Goal: Information Seeking & Learning: Learn about a topic

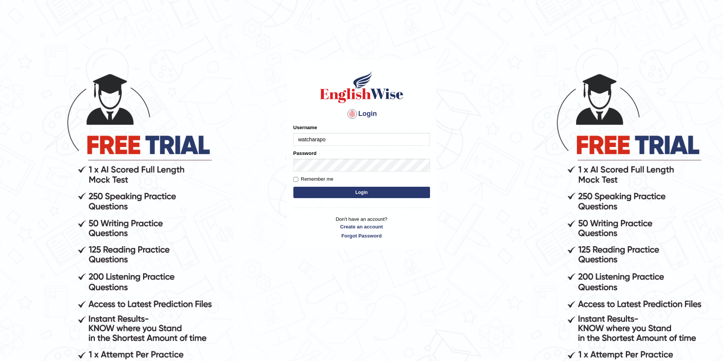
type input "watcharapon"
click at [293, 187] on button "Login" at bounding box center [361, 192] width 137 height 11
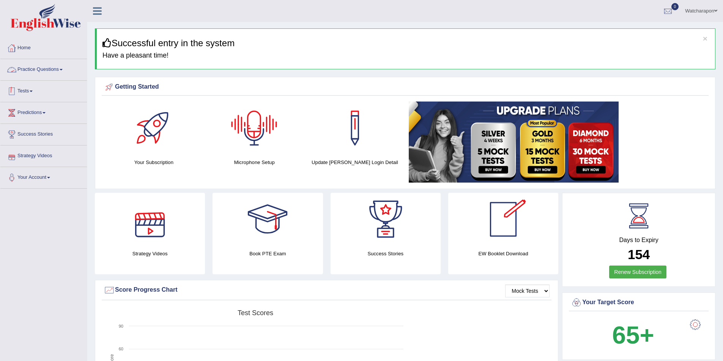
click at [57, 70] on link "Practice Questions" at bounding box center [43, 68] width 86 height 19
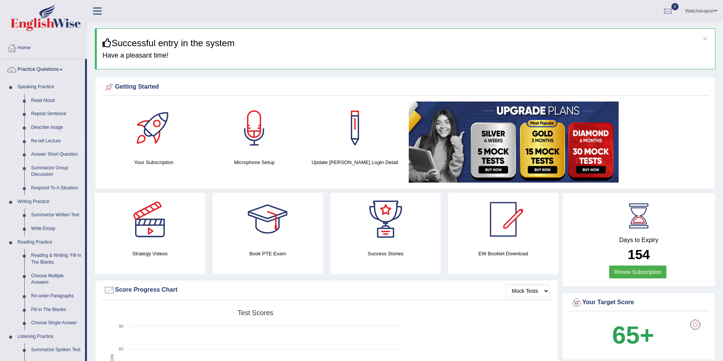
click at [47, 140] on link "Re-tell Lecture" at bounding box center [56, 142] width 57 height 14
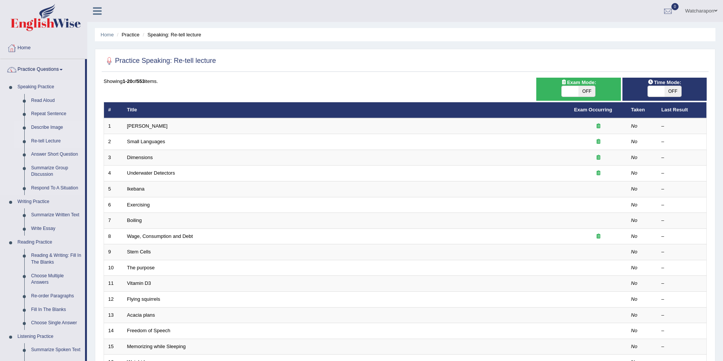
click at [46, 127] on link "Describe Image" at bounding box center [56, 128] width 57 height 14
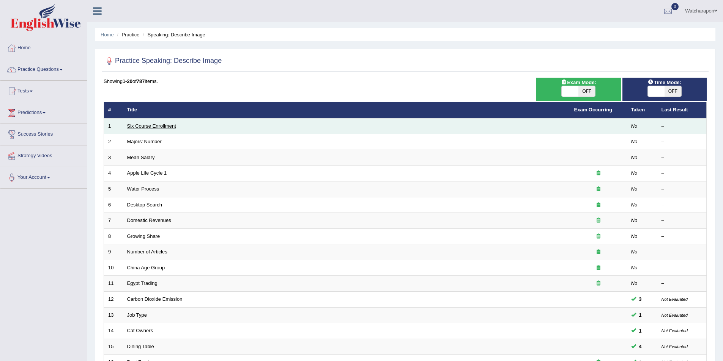
click at [167, 128] on link "Six Course Enrollment" at bounding box center [151, 126] width 49 height 6
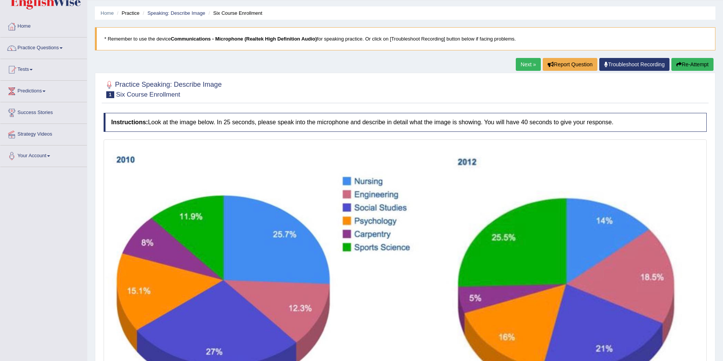
scroll to position [18, 0]
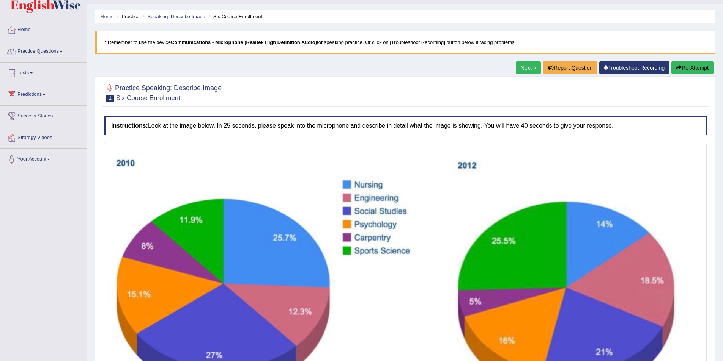
click at [530, 70] on link "Next »" at bounding box center [527, 67] width 25 height 13
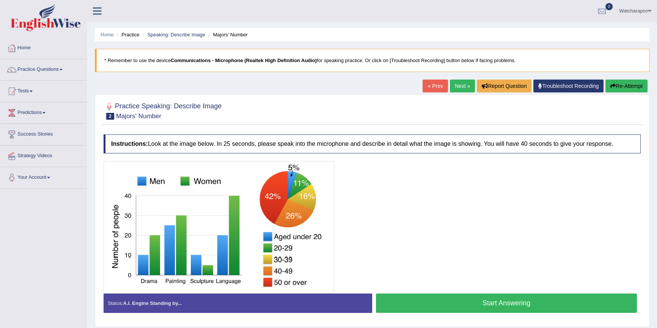
click at [455, 80] on link "Next »" at bounding box center [462, 86] width 25 height 13
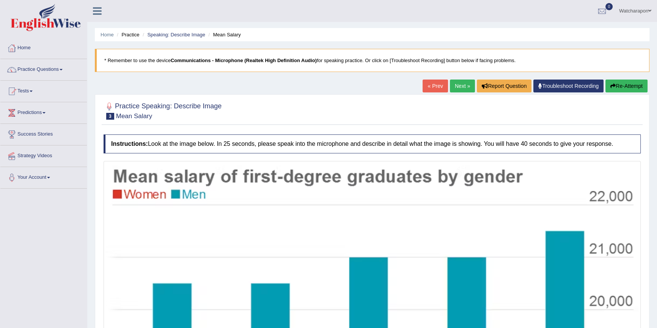
click at [453, 89] on link "Next »" at bounding box center [462, 86] width 25 height 13
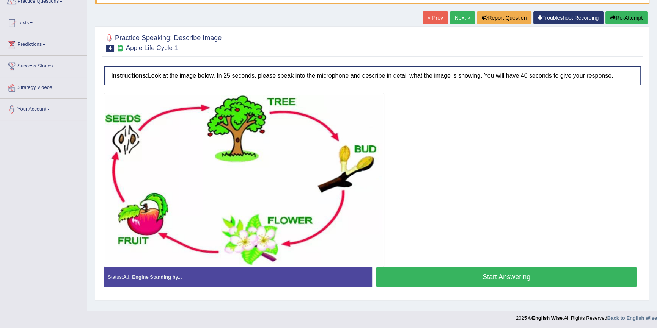
scroll to position [69, 0]
click at [457, 14] on link "Next »" at bounding box center [462, 17] width 25 height 13
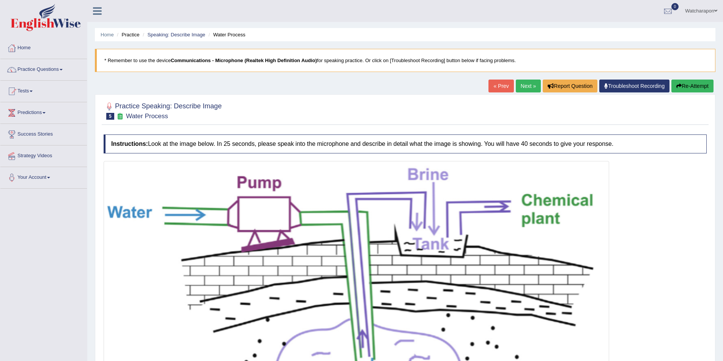
click at [521, 83] on link "Next »" at bounding box center [527, 86] width 25 height 13
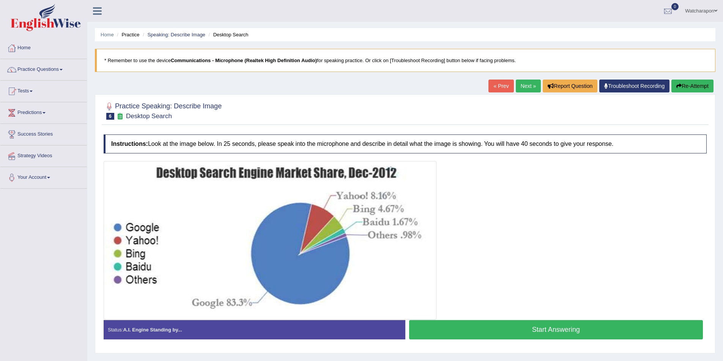
click at [525, 83] on link "Next »" at bounding box center [527, 86] width 25 height 13
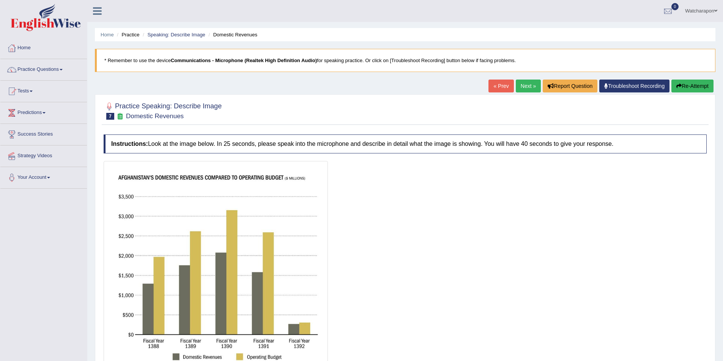
scroll to position [38, 0]
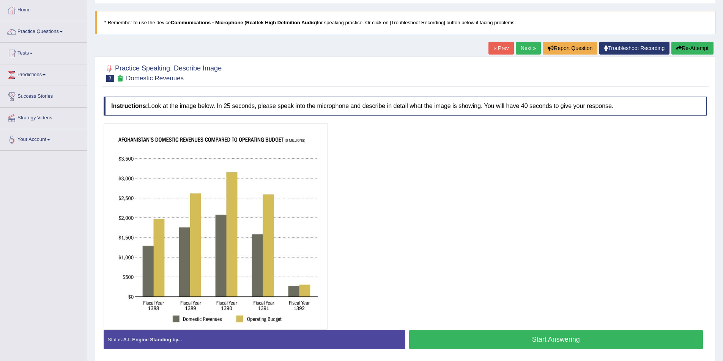
click at [525, 50] on link "Next »" at bounding box center [527, 48] width 25 height 13
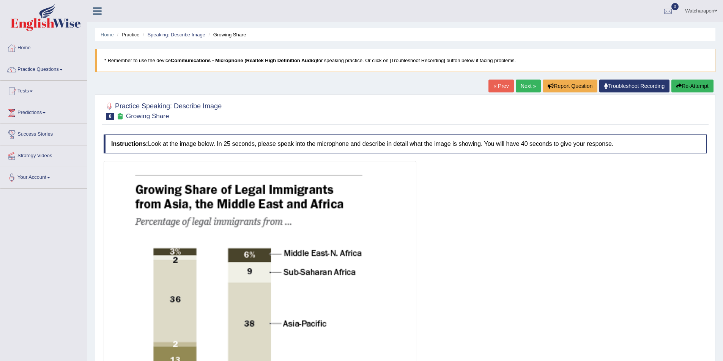
click at [523, 88] on link "Next »" at bounding box center [527, 86] width 25 height 13
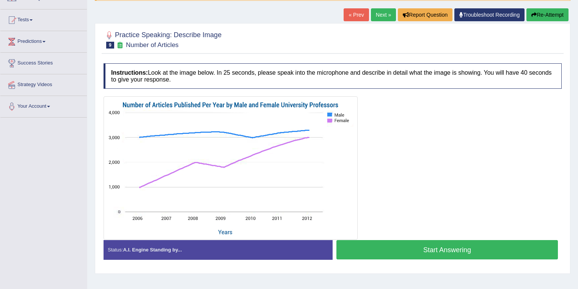
scroll to position [61, 0]
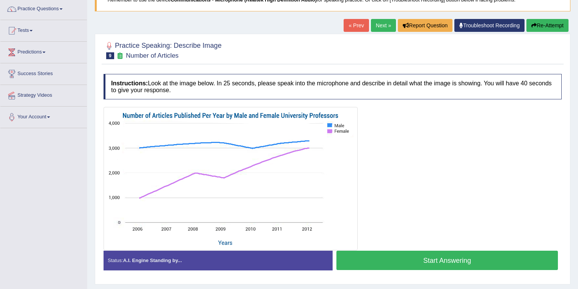
click at [379, 24] on link "Next »" at bounding box center [383, 25] width 25 height 13
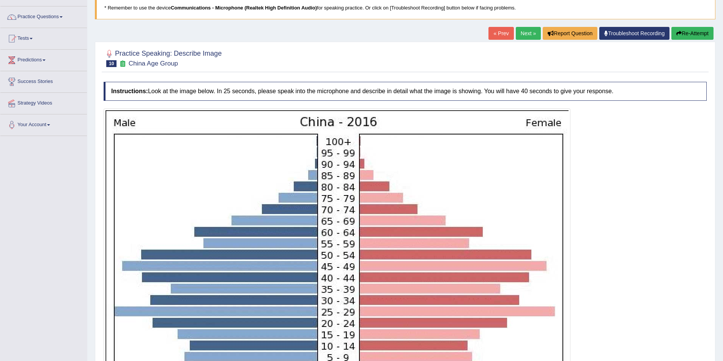
scroll to position [34, 0]
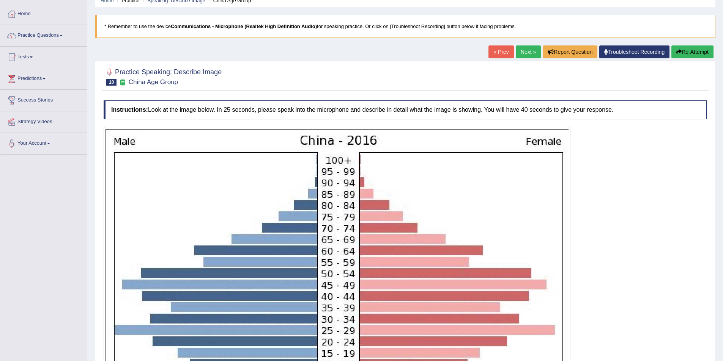
click at [527, 50] on link "Next »" at bounding box center [527, 52] width 25 height 13
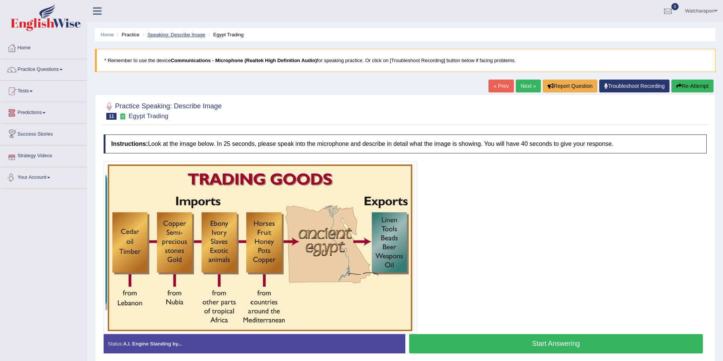
click at [168, 34] on link "Speaking: Describe Image" at bounding box center [176, 35] width 58 height 6
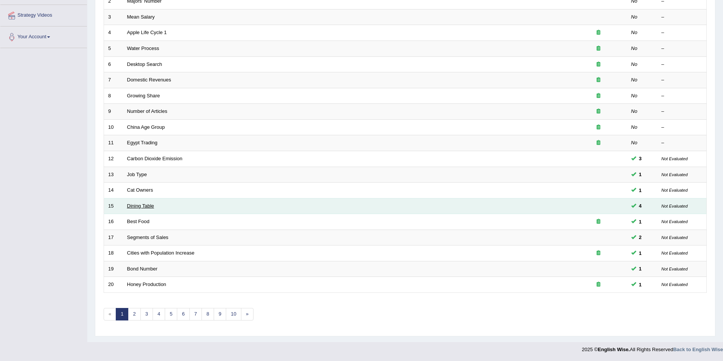
click at [151, 209] on link "Dining Table" at bounding box center [140, 206] width 27 height 6
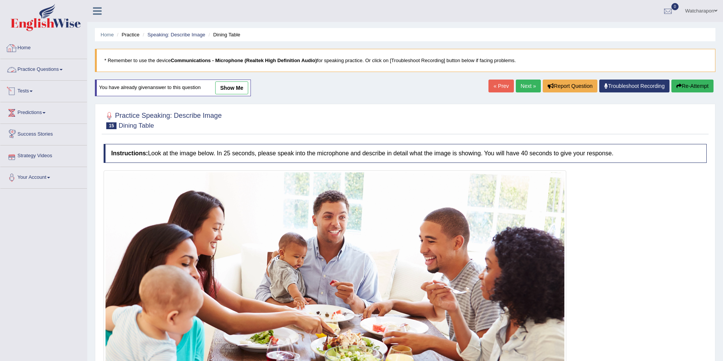
click at [69, 75] on link "Practice Questions" at bounding box center [43, 68] width 86 height 19
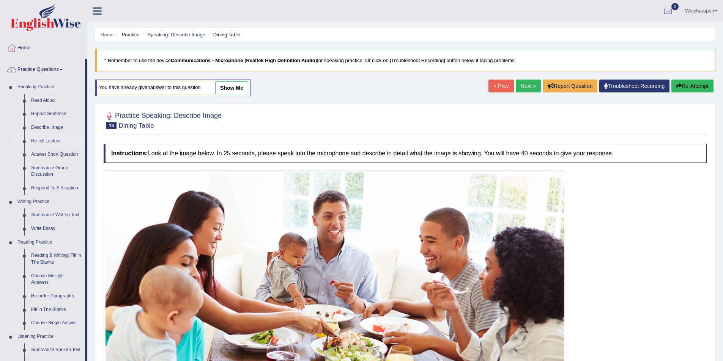
click at [52, 139] on link "Re-tell Lecture" at bounding box center [56, 142] width 57 height 14
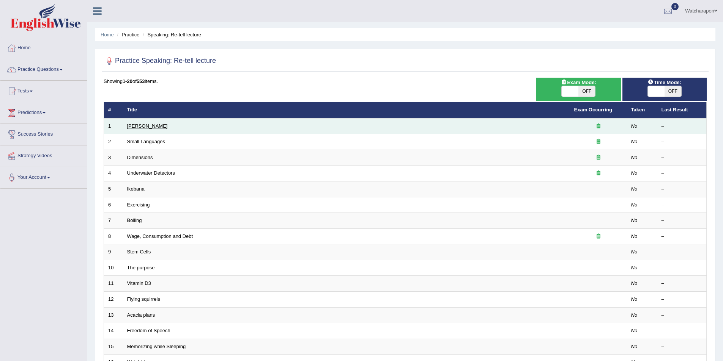
click at [149, 126] on link "[PERSON_NAME]" at bounding box center [147, 126] width 41 height 6
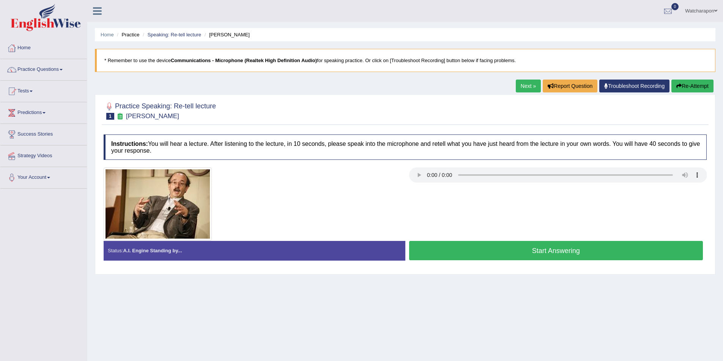
click at [526, 85] on link "Next »" at bounding box center [527, 86] width 25 height 13
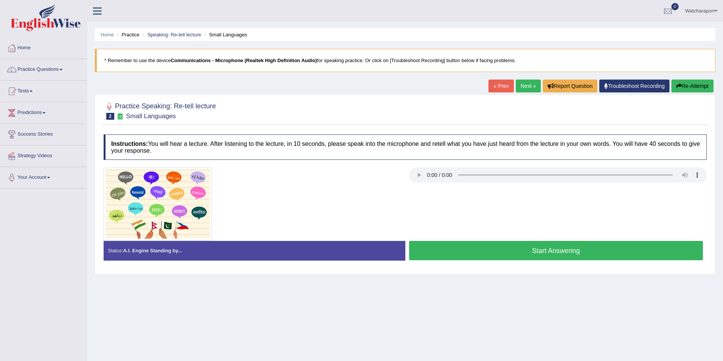
click at [525, 83] on link "Next »" at bounding box center [527, 86] width 25 height 13
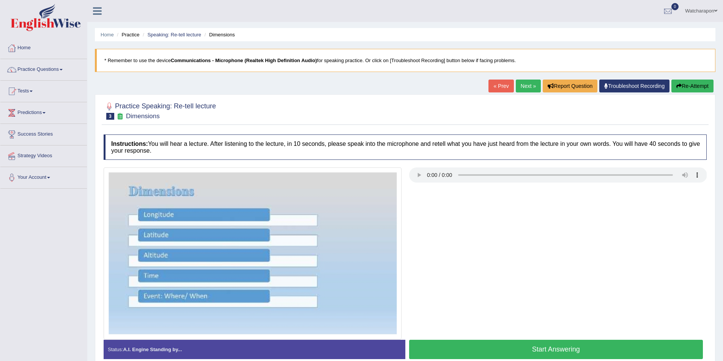
click at [565, 261] on div at bounding box center [405, 254] width 610 height 172
click at [572, 355] on button "Start Answering" at bounding box center [556, 349] width 294 height 19
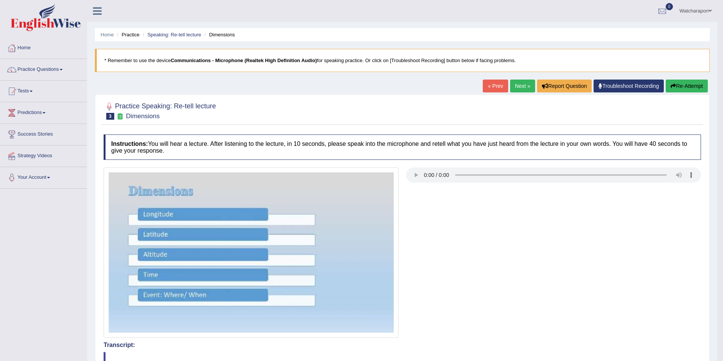
click at [512, 83] on link "Next »" at bounding box center [522, 86] width 25 height 13
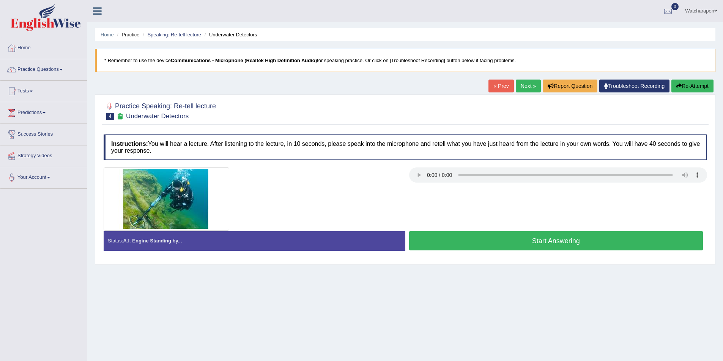
click at [528, 86] on link "Next »" at bounding box center [527, 86] width 25 height 13
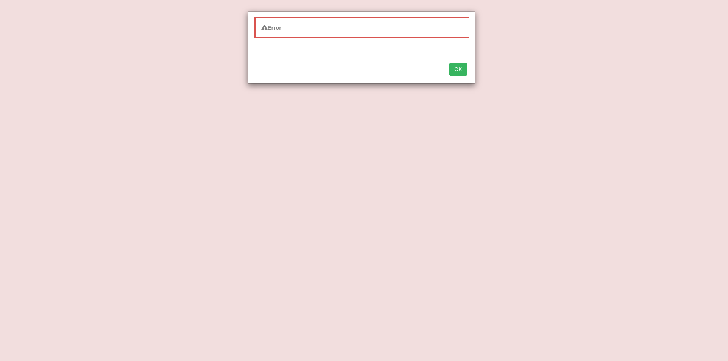
click at [456, 65] on button "OK" at bounding box center [457, 69] width 17 height 13
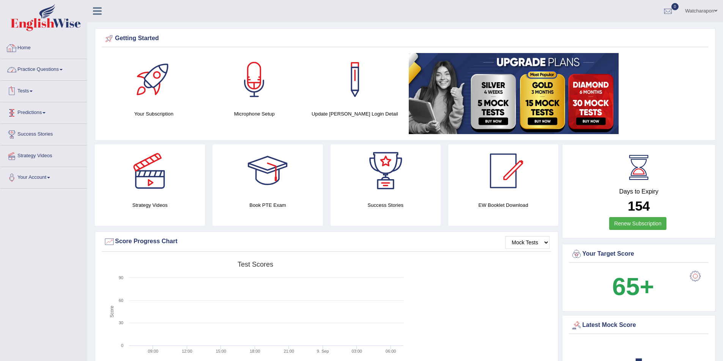
click at [47, 74] on link "Practice Questions" at bounding box center [43, 68] width 86 height 19
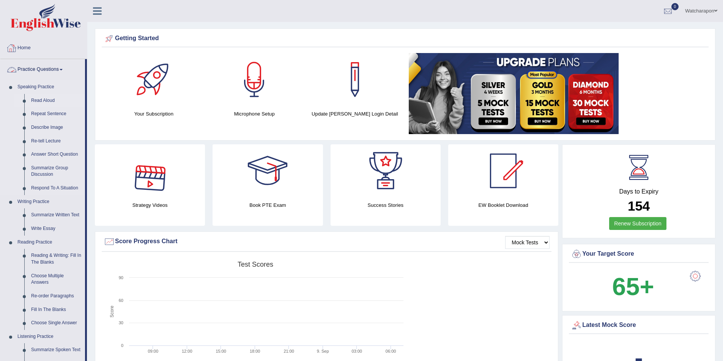
click at [39, 98] on link "Read Aloud" at bounding box center [56, 101] width 57 height 14
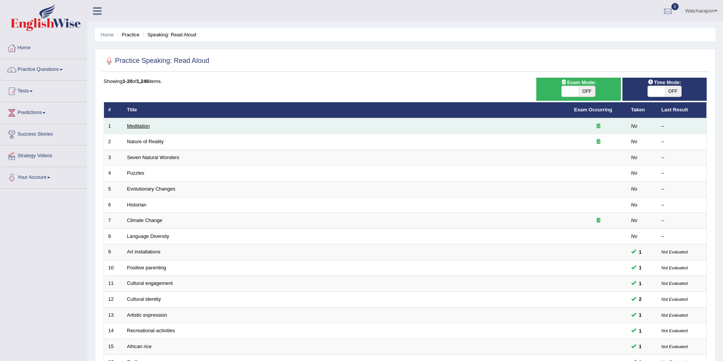
click at [145, 127] on link "Meditation" at bounding box center [138, 126] width 23 height 6
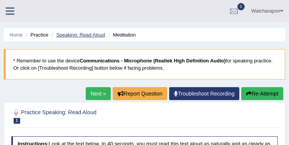
click at [65, 35] on link "Speaking: Read Aloud" at bounding box center [80, 35] width 49 height 6
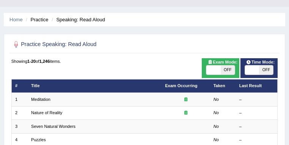
click at [256, 72] on span at bounding box center [252, 69] width 14 height 9
checkbox input "true"
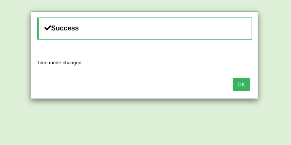
click at [248, 85] on button "OK" at bounding box center [241, 84] width 17 height 13
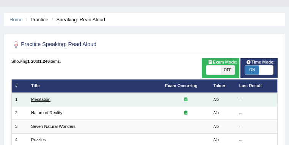
click at [47, 101] on link "Meditation" at bounding box center [40, 99] width 19 height 5
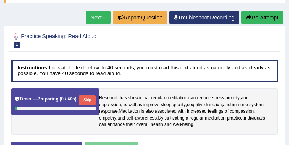
scroll to position [121, 0]
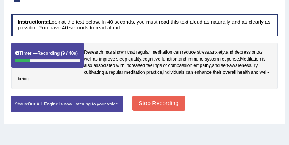
click at [185, 110] on button "Stop Recording" at bounding box center [158, 103] width 53 height 15
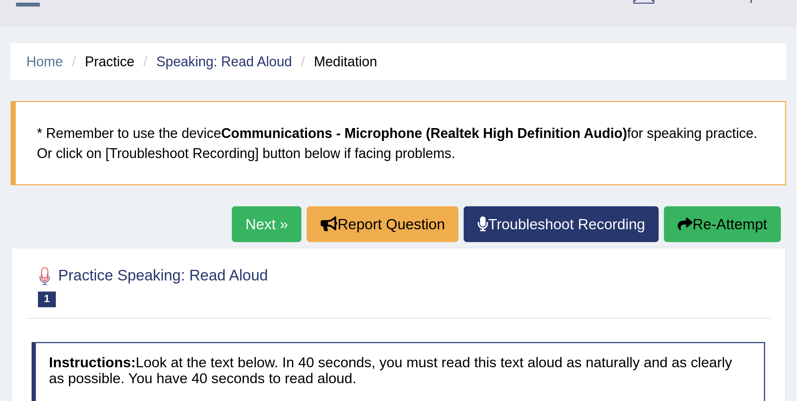
scroll to position [0, 0]
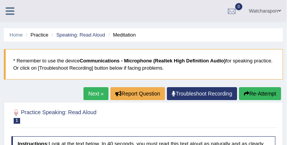
click at [7, 13] on icon at bounding box center [10, 11] width 9 height 10
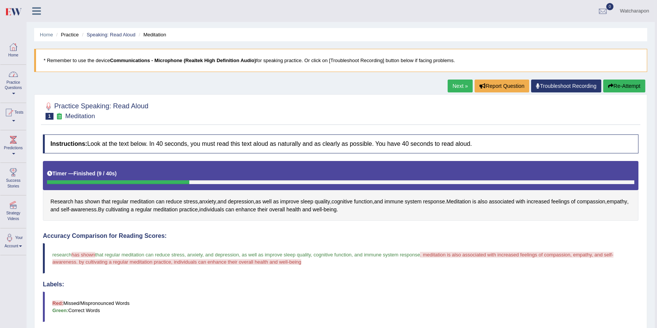
click at [7, 88] on link "Practice Questions" at bounding box center [13, 83] width 26 height 36
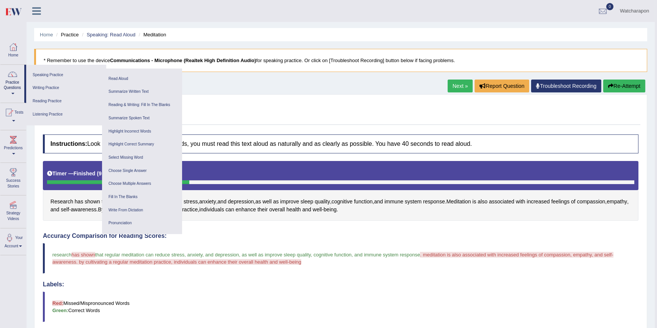
click at [289, 104] on div at bounding box center [341, 110] width 596 height 23
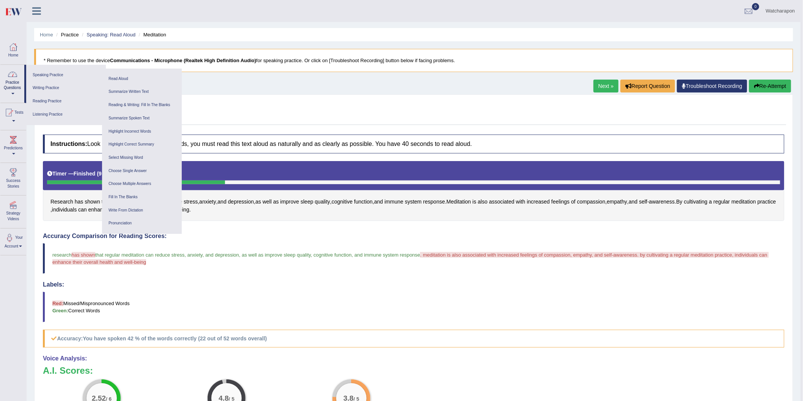
click at [9, 86] on link "Practice Questions" at bounding box center [12, 83] width 24 height 36
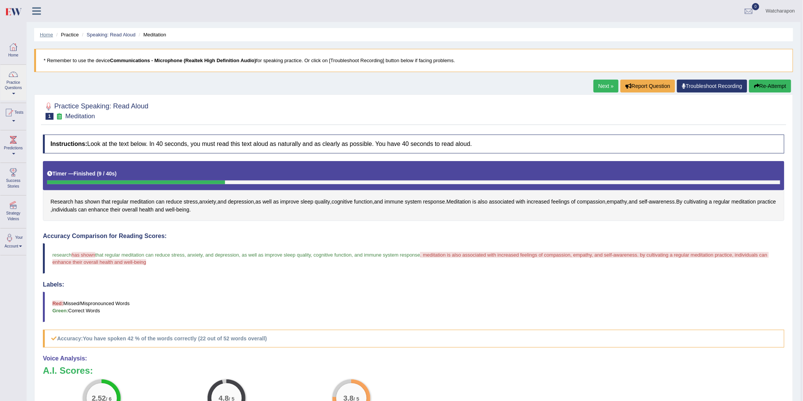
click at [51, 35] on link "Home" at bounding box center [46, 35] width 13 height 6
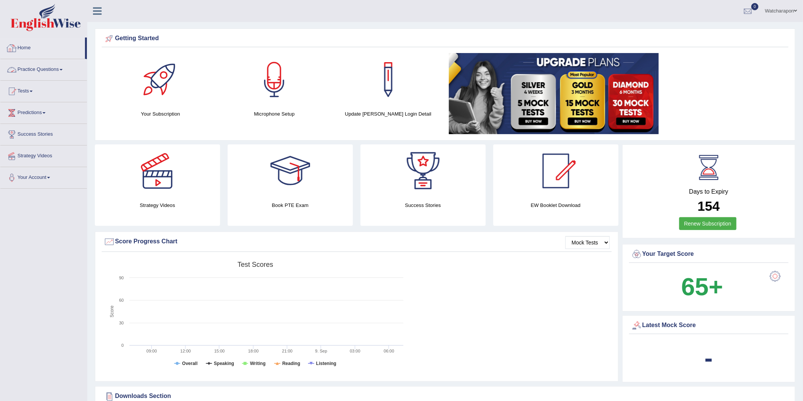
click at [53, 66] on link "Practice Questions" at bounding box center [43, 68] width 86 height 19
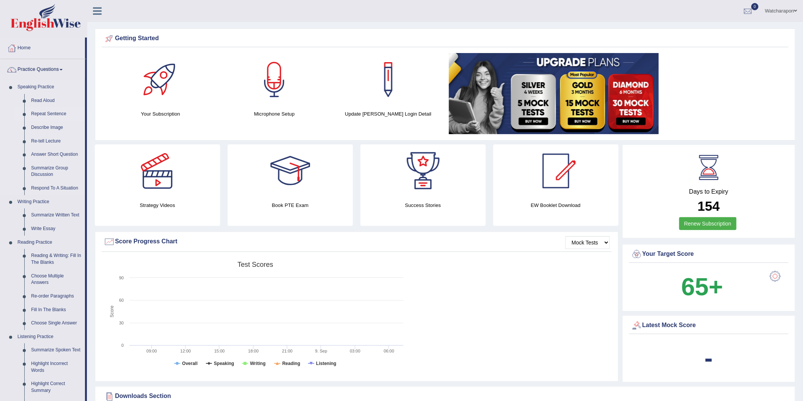
click at [51, 113] on link "Repeat Sentence" at bounding box center [56, 114] width 57 height 14
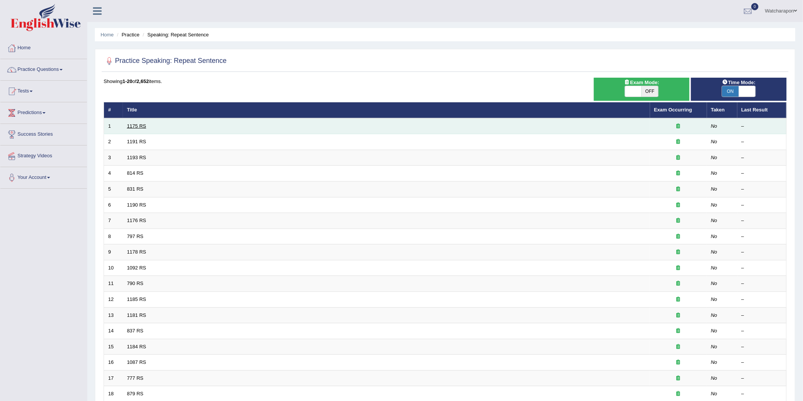
click at [142, 126] on link "1175 RS" at bounding box center [136, 126] width 19 height 6
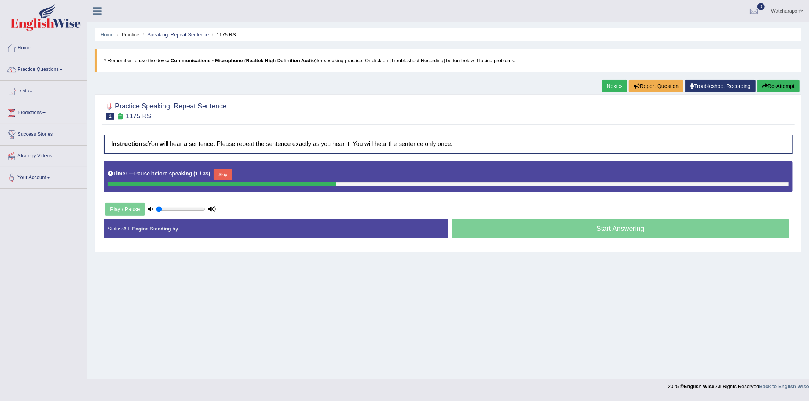
click at [653, 229] on div "Start Answering" at bounding box center [620, 229] width 345 height 21
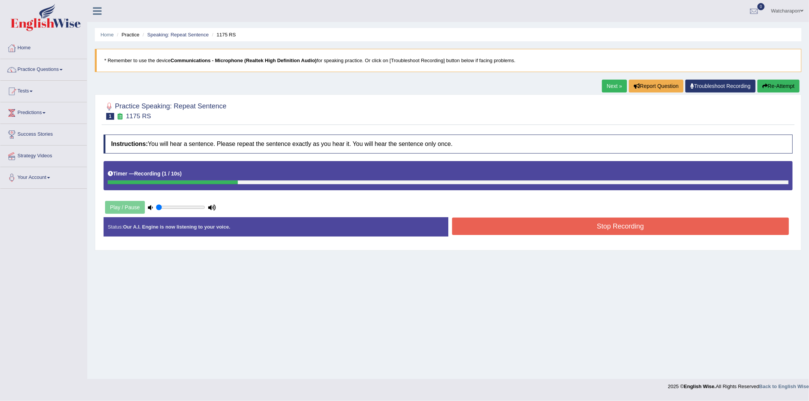
click at [626, 232] on button "Stop Recording" at bounding box center [620, 226] width 337 height 17
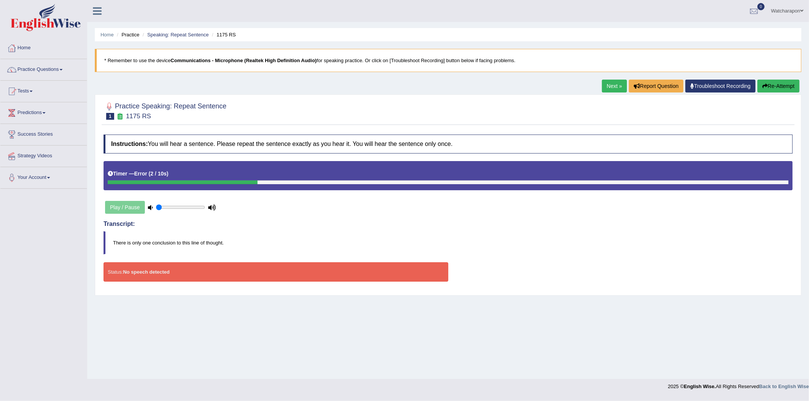
click at [764, 86] on icon "button" at bounding box center [764, 85] width 5 height 5
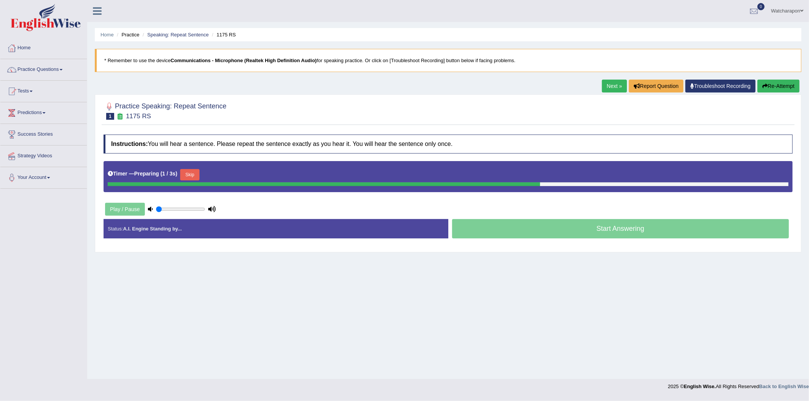
click at [195, 175] on button "Skip" at bounding box center [189, 174] width 19 height 11
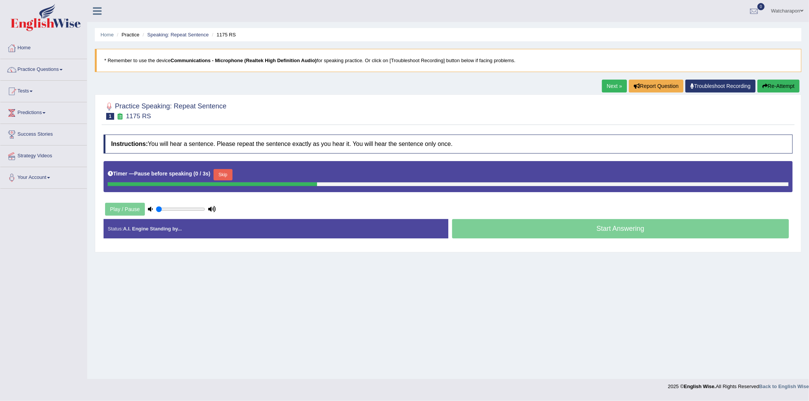
click at [645, 234] on div "Start Answering" at bounding box center [620, 229] width 345 height 21
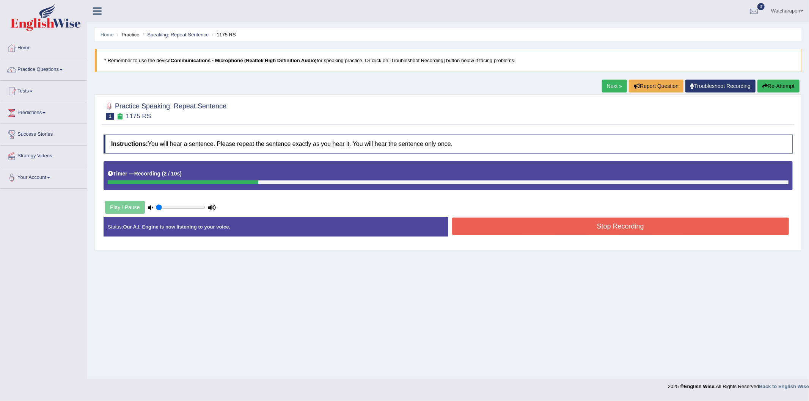
click at [647, 232] on button "Stop Recording" at bounding box center [620, 226] width 337 height 17
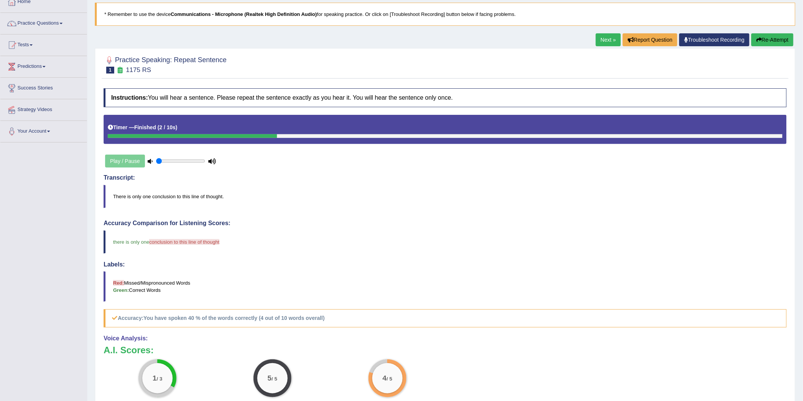
scroll to position [16, 0]
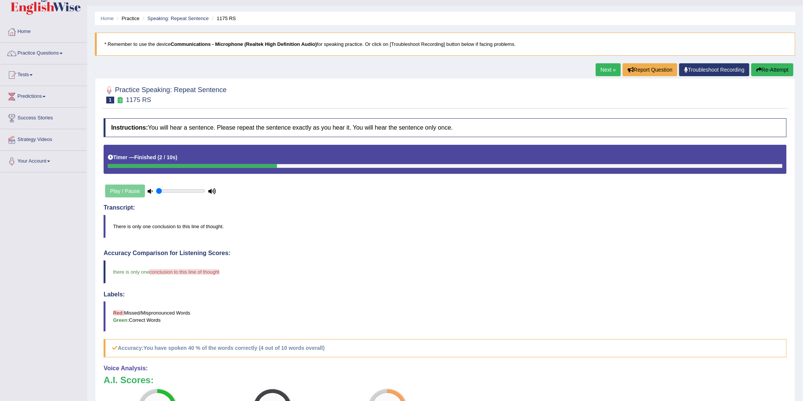
click at [770, 71] on button "Re-Attempt" at bounding box center [772, 69] width 42 height 13
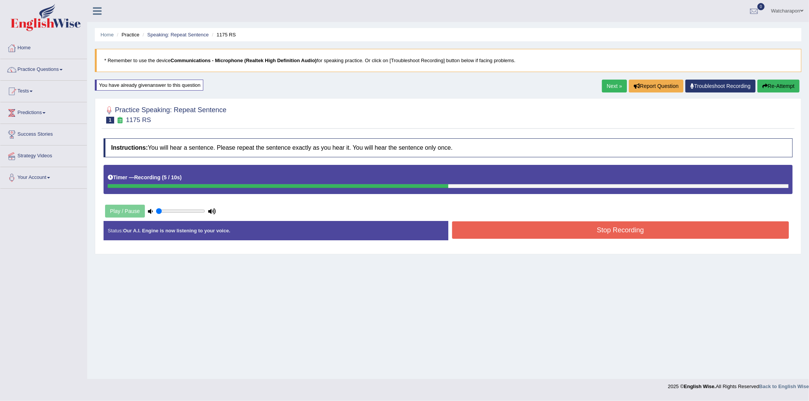
click at [612, 228] on button "Stop Recording" at bounding box center [620, 230] width 337 height 17
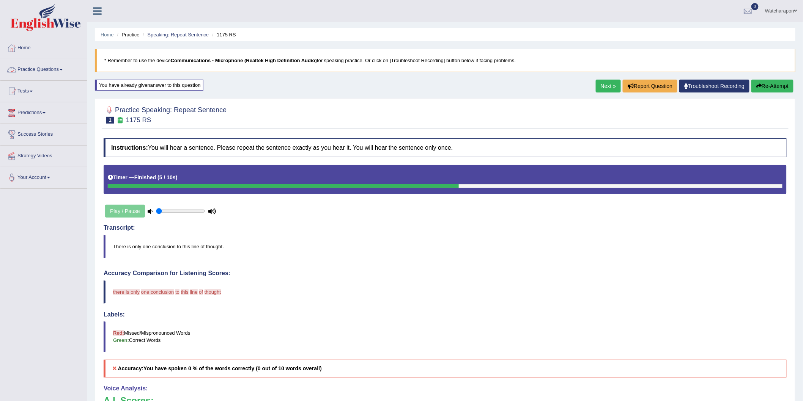
click at [50, 68] on link "Practice Questions" at bounding box center [43, 68] width 86 height 19
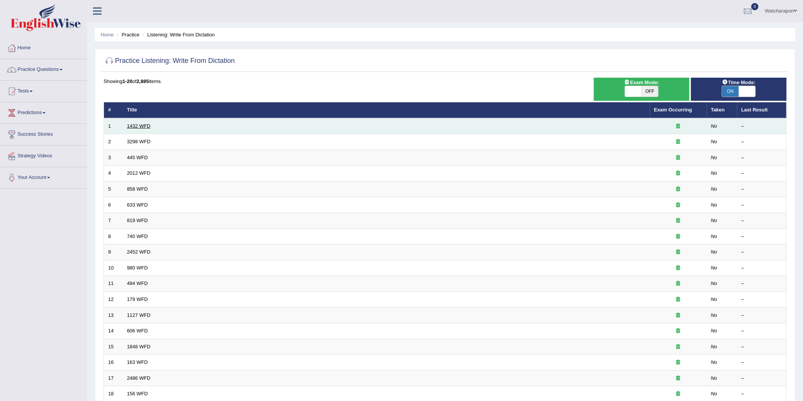
click at [150, 124] on link "1432 WFD" at bounding box center [139, 126] width 24 height 6
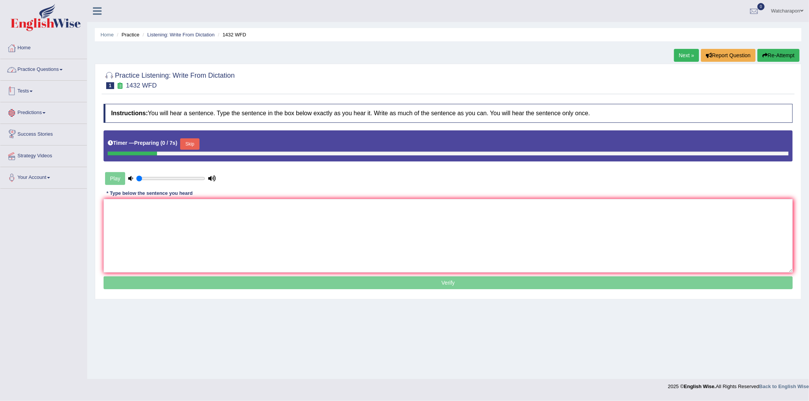
click at [66, 69] on link "Practice Questions" at bounding box center [43, 68] width 86 height 19
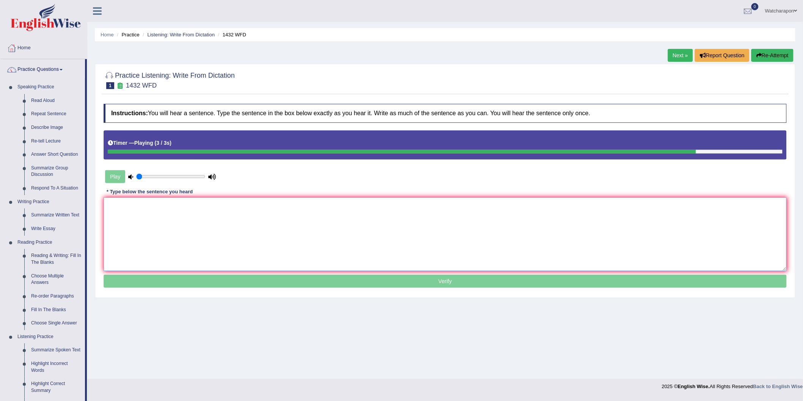
click at [286, 249] on textarea at bounding box center [445, 235] width 683 height 74
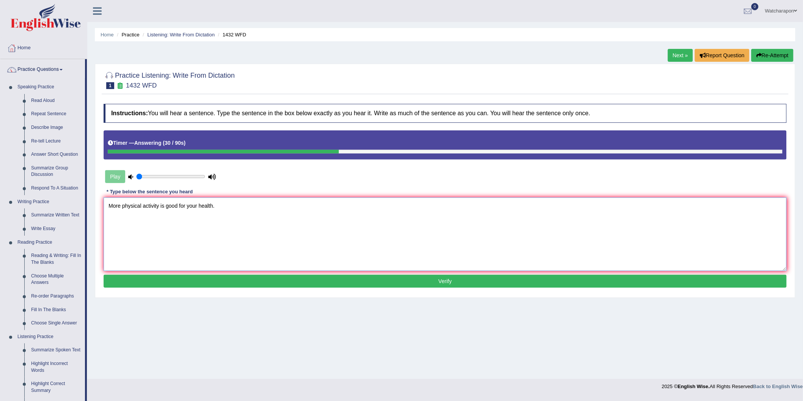
type textarea "More physical activity is good for your health."
click at [462, 278] on button "Verify" at bounding box center [445, 281] width 683 height 13
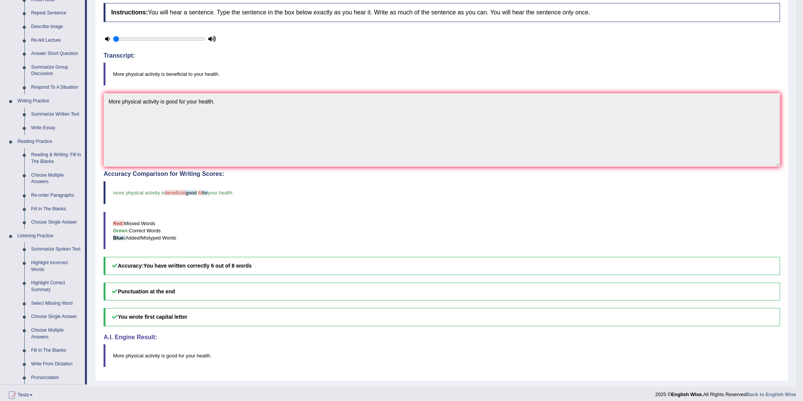
scroll to position [193, 0]
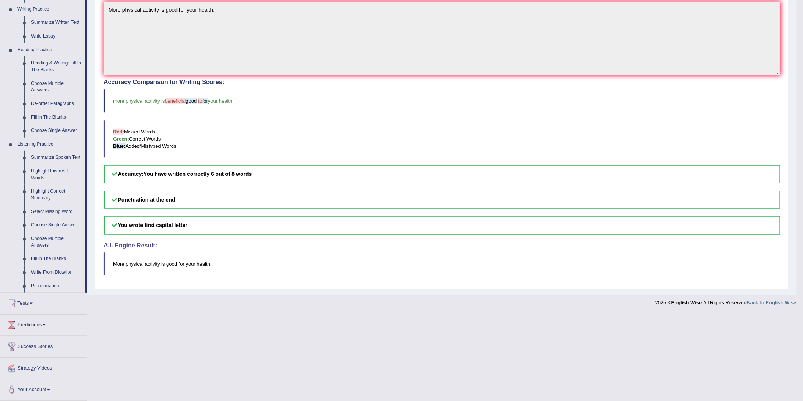
click at [190, 101] on span "good" at bounding box center [190, 101] width 11 height 6
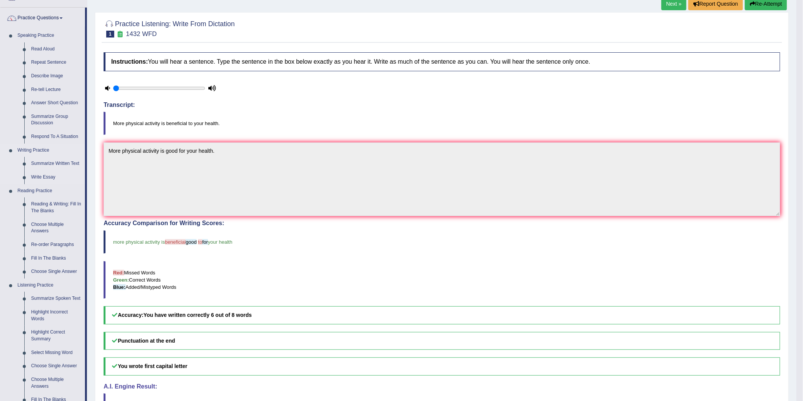
scroll to position [0, 0]
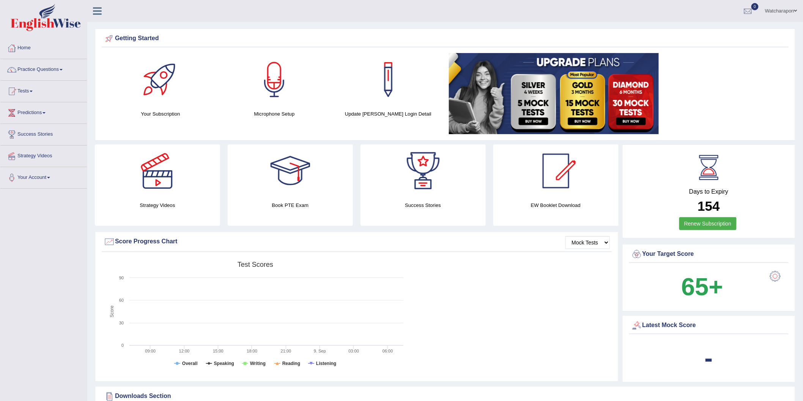
click at [795, 12] on span at bounding box center [795, 10] width 3 height 5
click at [754, 97] on link "Log out" at bounding box center [761, 98] width 82 height 17
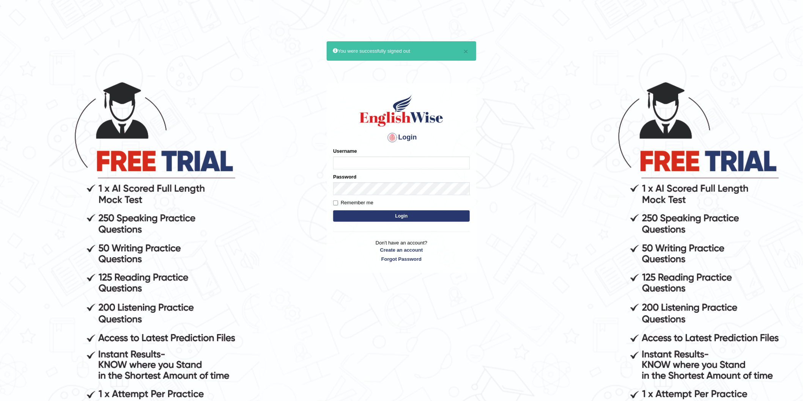
click at [397, 160] on input "Username" at bounding box center [401, 163] width 137 height 13
type input "r"
click at [349, 162] on input "Raulfelipe" at bounding box center [401, 163] width 137 height 13
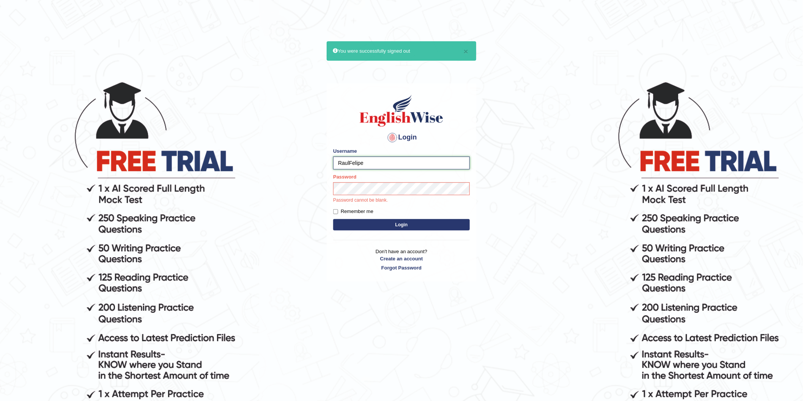
type input "RaulFelipe"
click at [333, 219] on button "Login" at bounding box center [401, 224] width 137 height 11
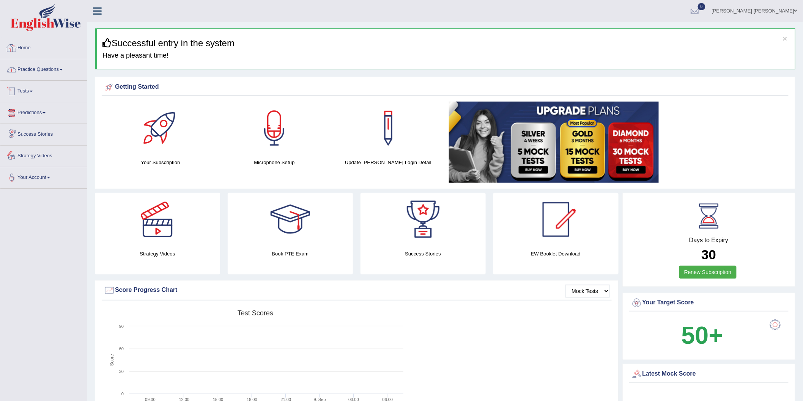
click at [59, 73] on link "Practice Questions" at bounding box center [43, 68] width 86 height 19
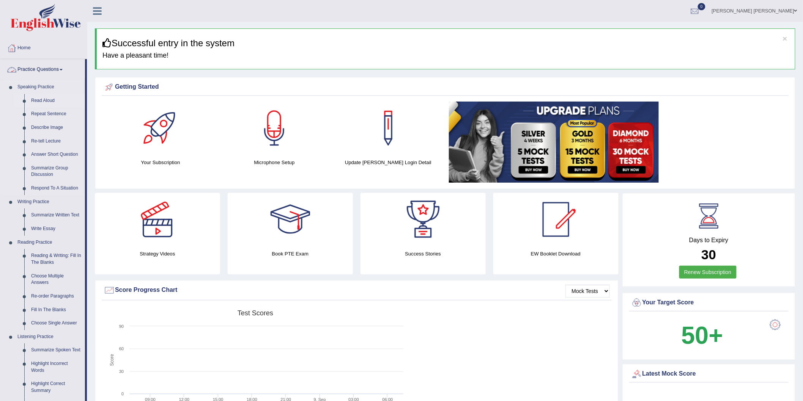
click at [41, 101] on link "Read Aloud" at bounding box center [56, 101] width 57 height 14
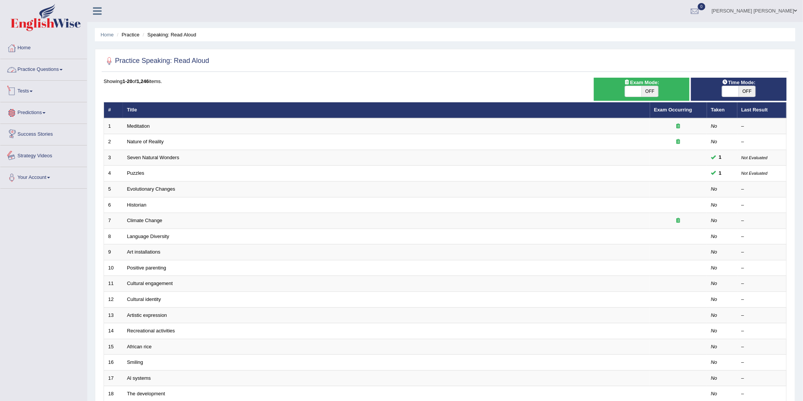
click at [29, 63] on link "Practice Questions" at bounding box center [43, 68] width 86 height 19
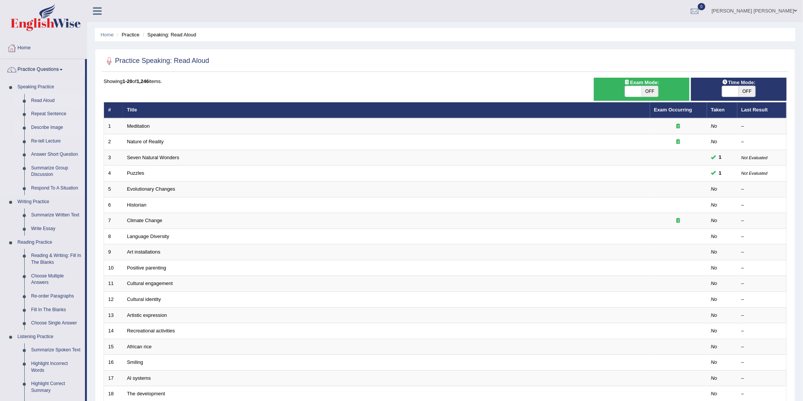
click at [39, 127] on link "Describe Image" at bounding box center [56, 128] width 57 height 14
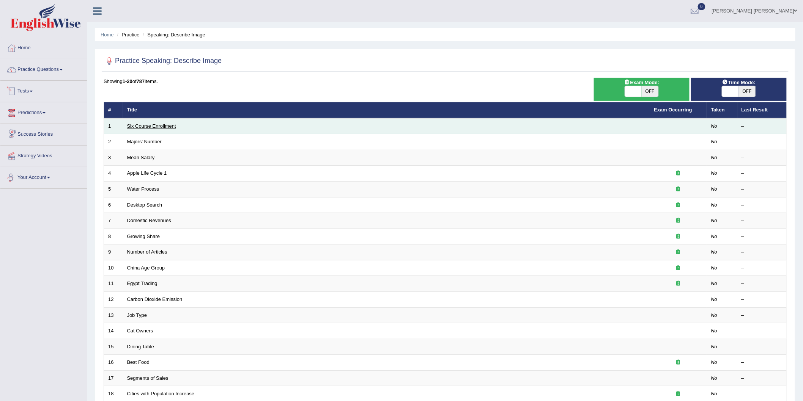
click at [157, 127] on link "Six Course Enrollment" at bounding box center [151, 126] width 49 height 6
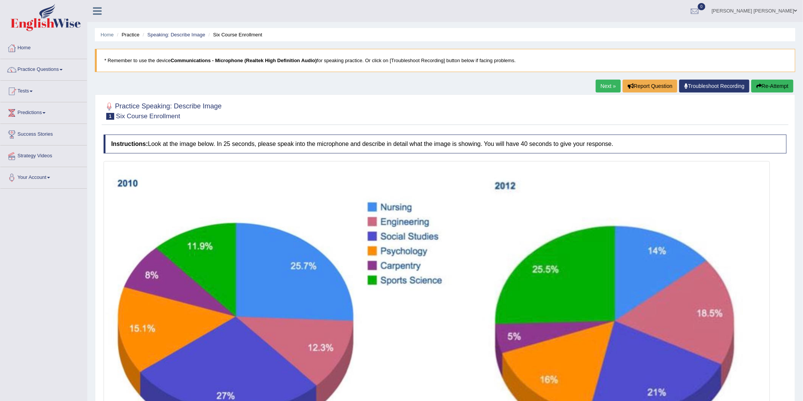
click at [600, 83] on link "Next »" at bounding box center [608, 86] width 25 height 13
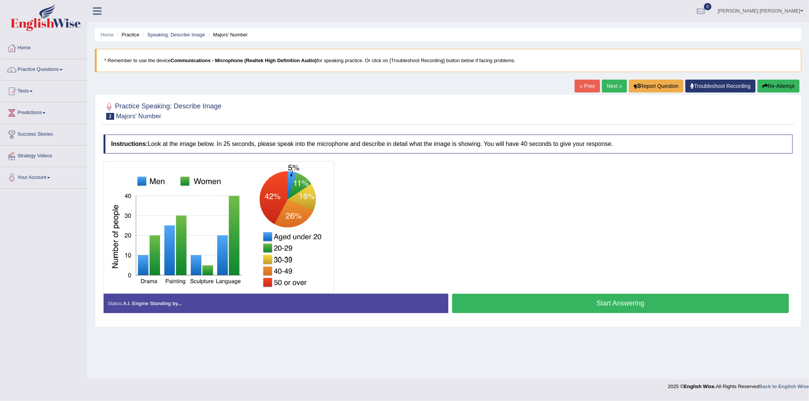
click at [600, 77] on div "Home Practice Speaking: Describe Image Majors' Number * Remember to use the dev…" at bounding box center [448, 189] width 722 height 379
click at [600, 78] on div "Home Practice Speaking: Describe Image Majors' Number * Remember to use the dev…" at bounding box center [448, 189] width 722 height 379
click at [602, 84] on link "Next »" at bounding box center [614, 86] width 25 height 13
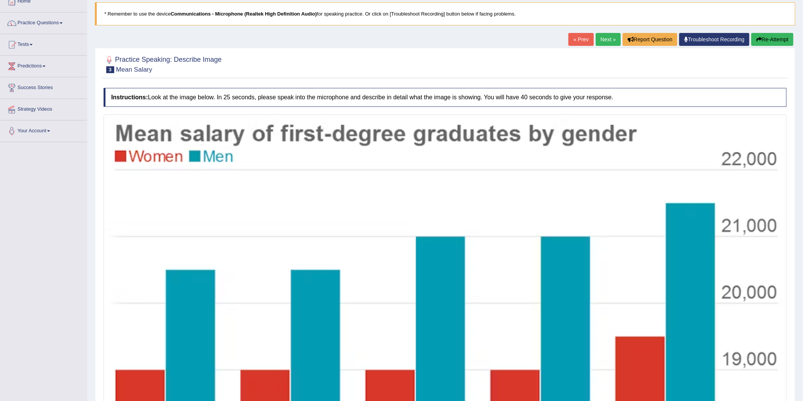
scroll to position [42, 0]
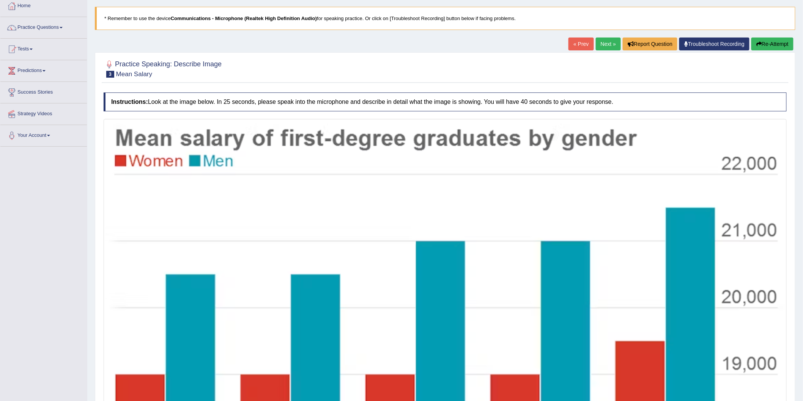
click at [610, 42] on link "Next »" at bounding box center [608, 44] width 25 height 13
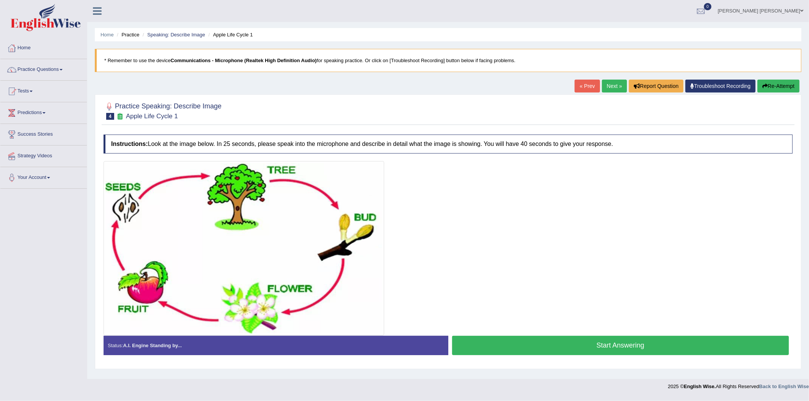
click at [615, 83] on link "Next »" at bounding box center [614, 86] width 25 height 13
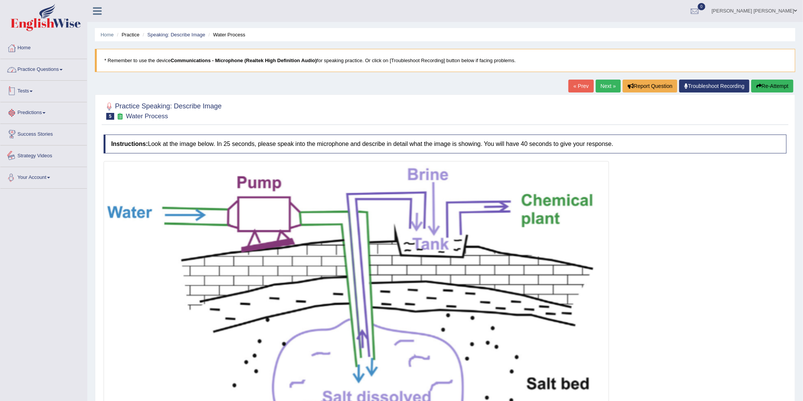
click at [50, 76] on link "Practice Questions" at bounding box center [43, 68] width 86 height 19
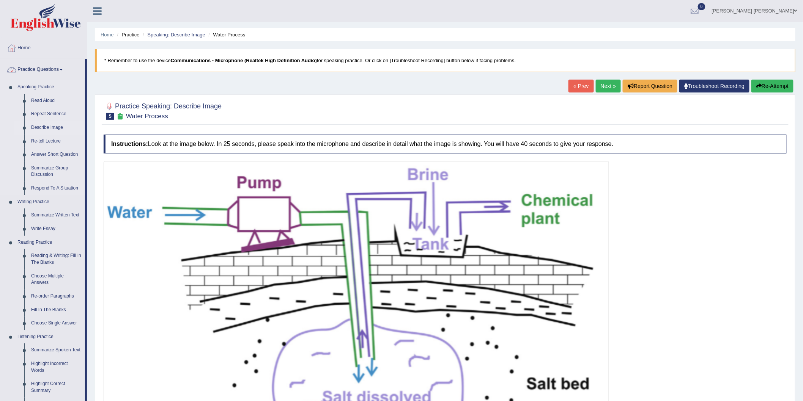
click at [50, 127] on link "Describe Image" at bounding box center [56, 128] width 57 height 14
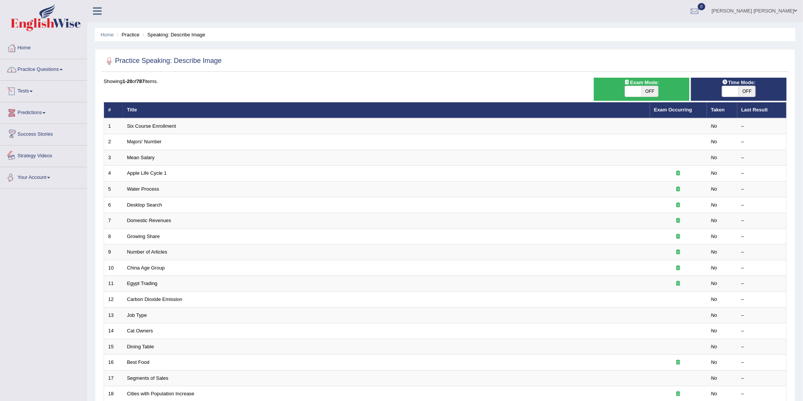
click at [51, 75] on link "Practice Questions" at bounding box center [43, 68] width 86 height 19
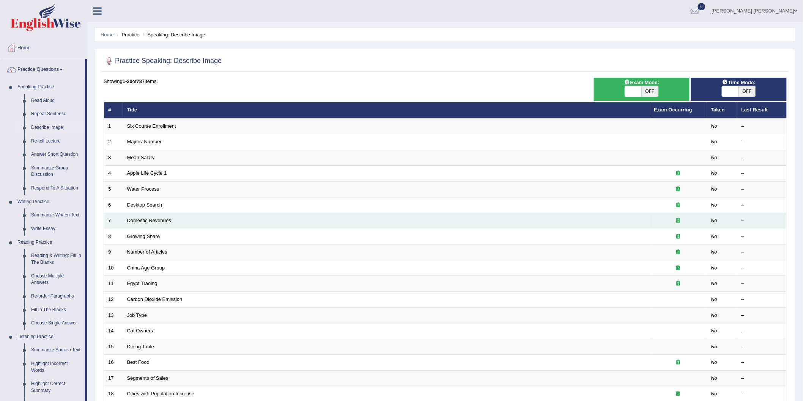
scroll to position [193, 0]
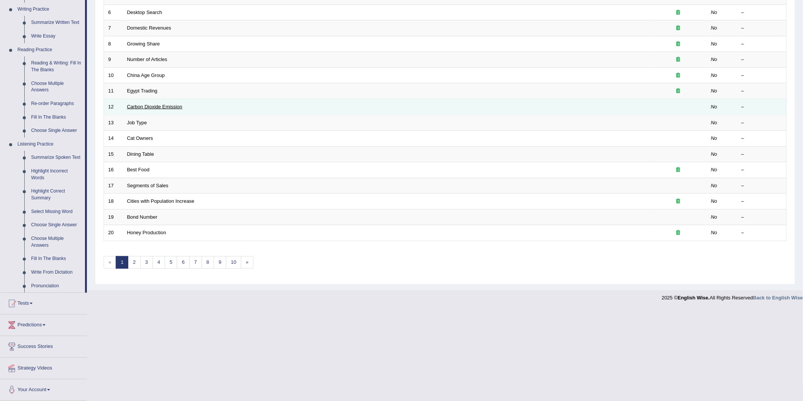
click at [154, 105] on link "Carbon Dioxide Emission" at bounding box center [154, 107] width 55 height 6
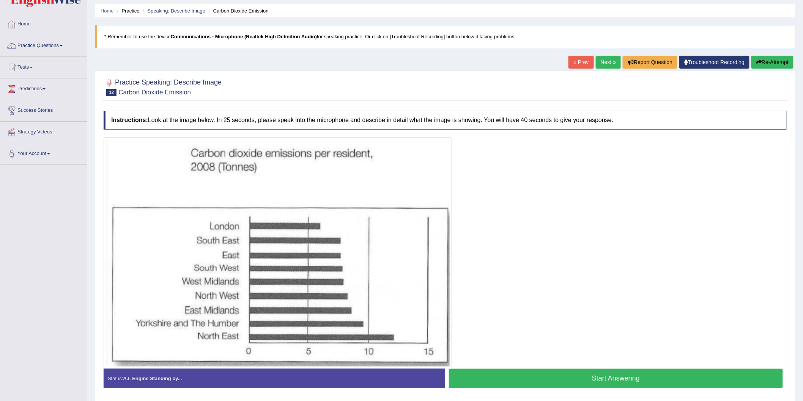
scroll to position [49, 0]
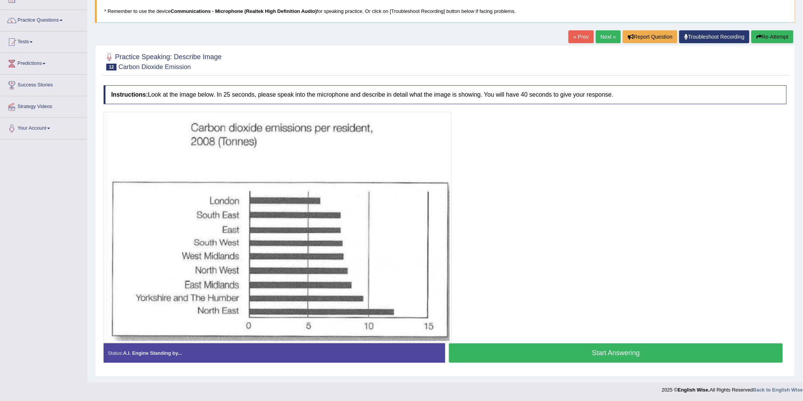
click at [596, 39] on link "Next »" at bounding box center [608, 36] width 25 height 13
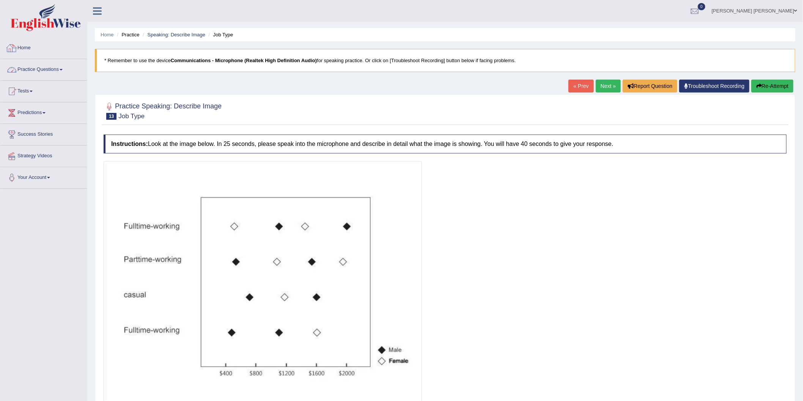
click at [55, 62] on link "Practice Questions" at bounding box center [43, 68] width 86 height 19
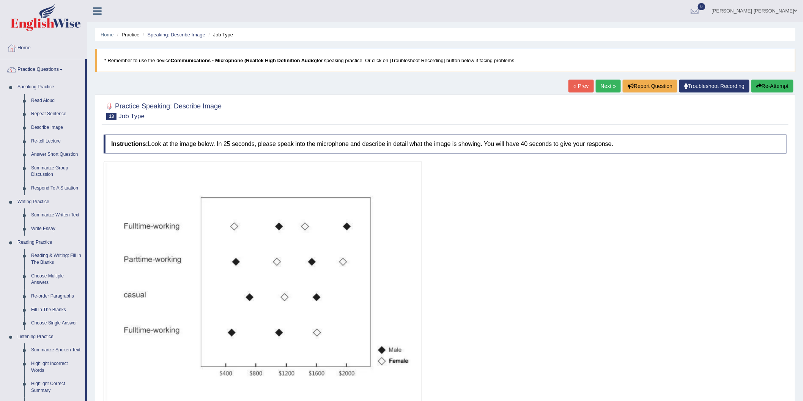
click at [612, 86] on link "Next »" at bounding box center [608, 86] width 25 height 13
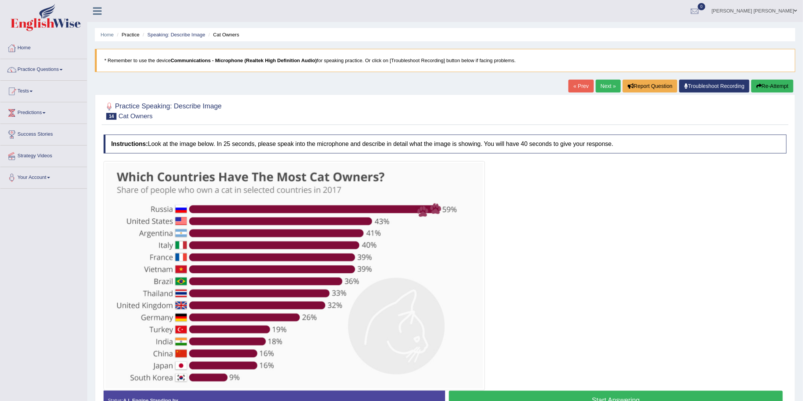
click at [603, 88] on link "Next »" at bounding box center [608, 86] width 25 height 13
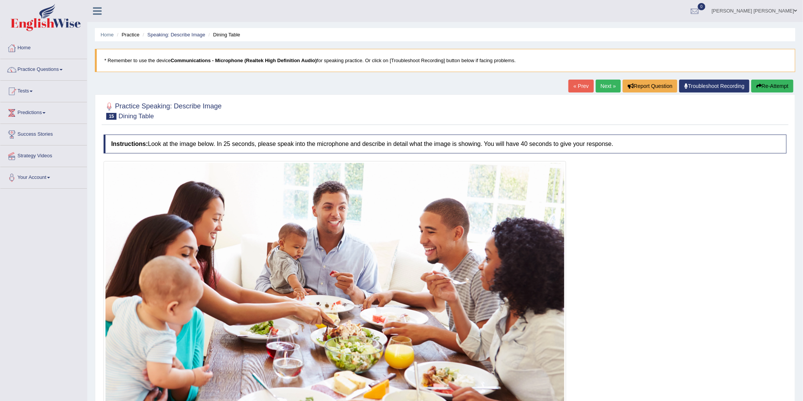
click at [603, 87] on link "Next »" at bounding box center [608, 86] width 25 height 13
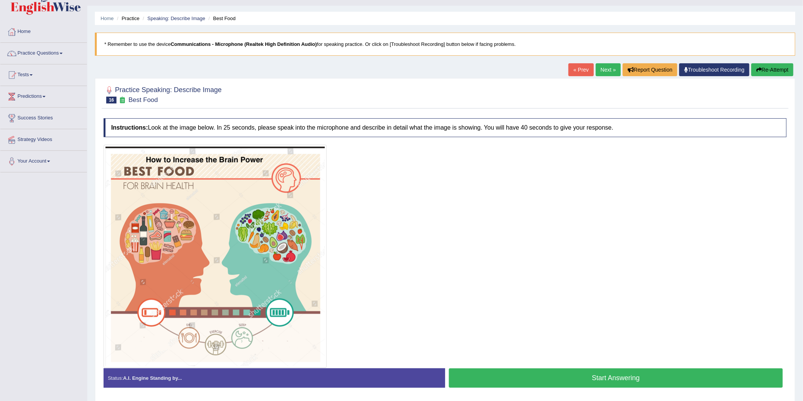
scroll to position [42, 0]
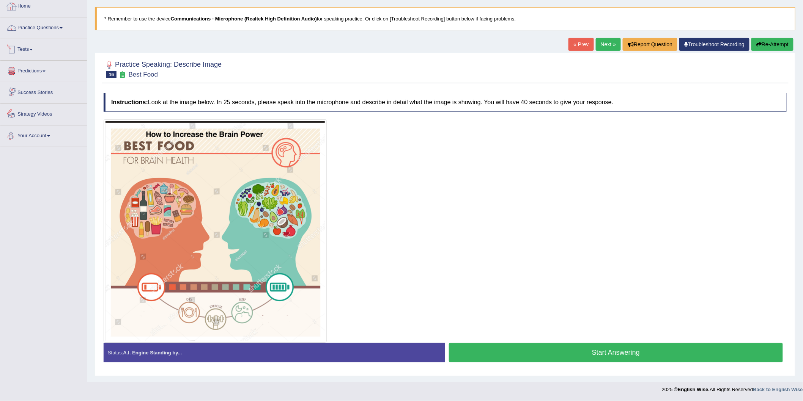
click at [61, 34] on link "Practice Questions" at bounding box center [43, 26] width 86 height 19
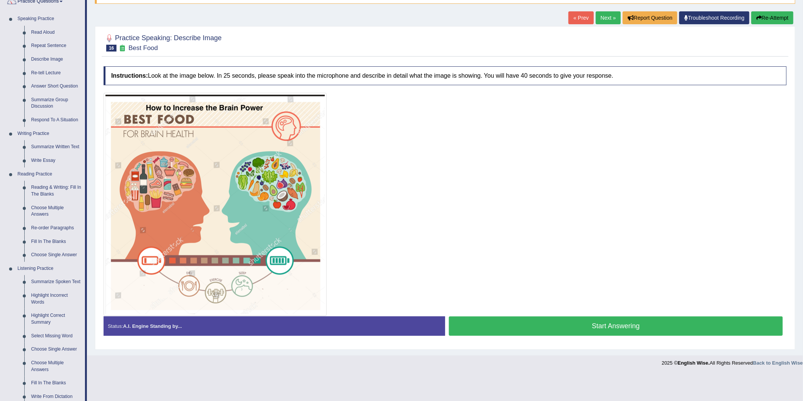
scroll to position [0, 0]
